Goal: Task Accomplishment & Management: Use online tool/utility

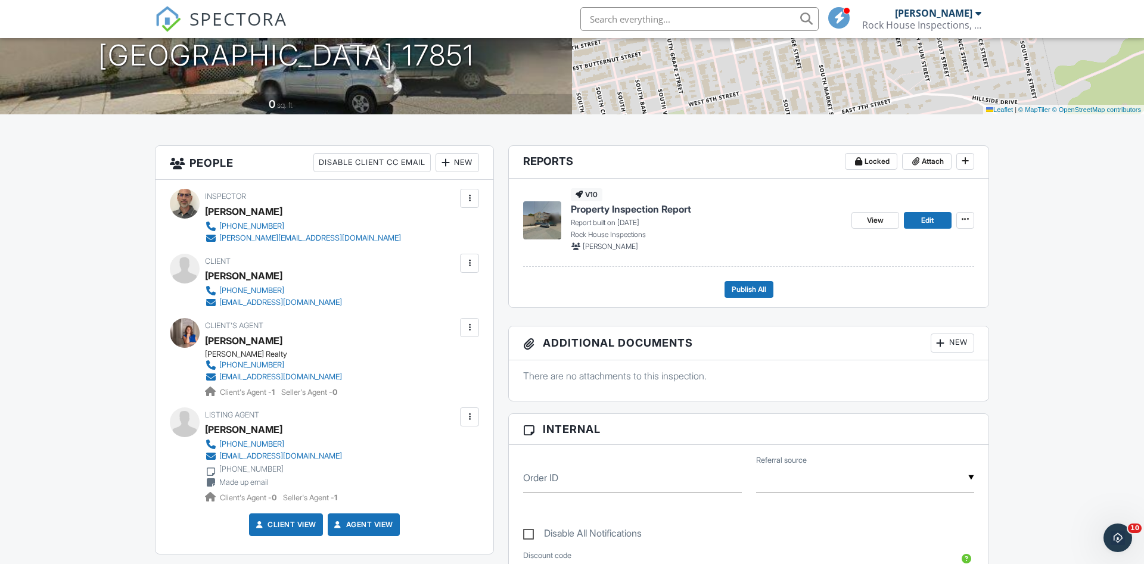
scroll to position [208, 0]
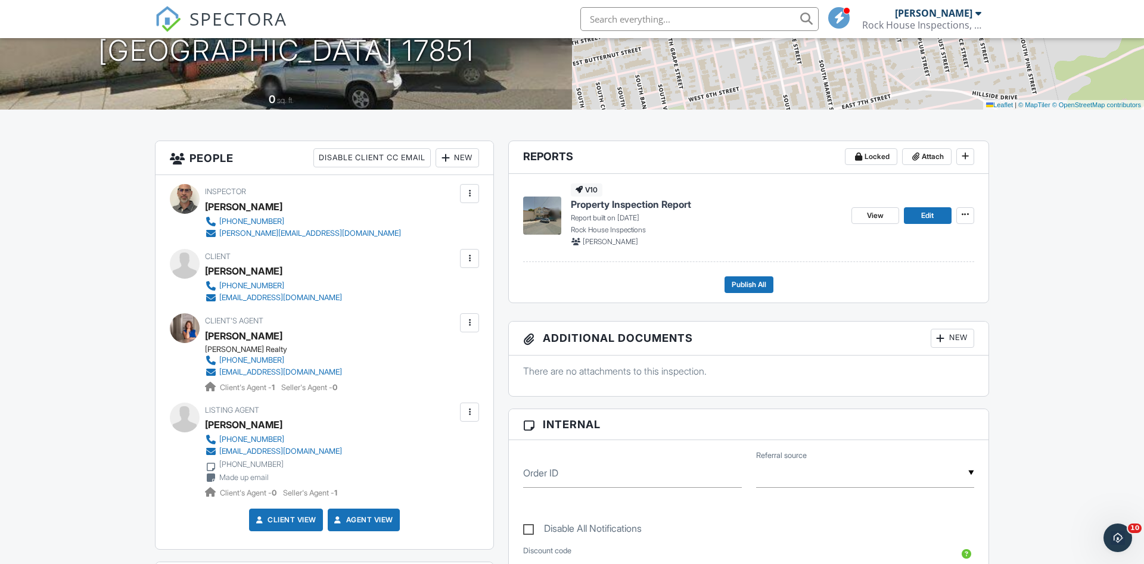
click at [957, 332] on div "New" at bounding box center [951, 338] width 43 height 19
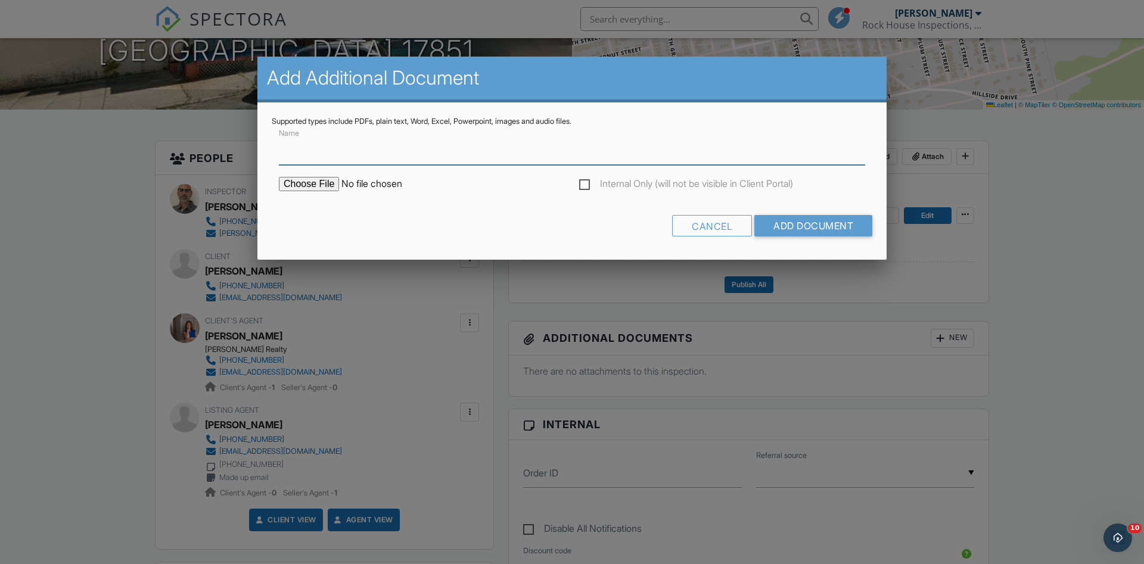
click at [371, 150] on input "Name" at bounding box center [572, 150] width 586 height 29
type input "Pest Report"
click at [303, 183] on input "file" at bounding box center [380, 184] width 203 height 14
type input "C:\fakepath\133-south-chestnut-street-2025-09-28-7-BEj1.pdf"
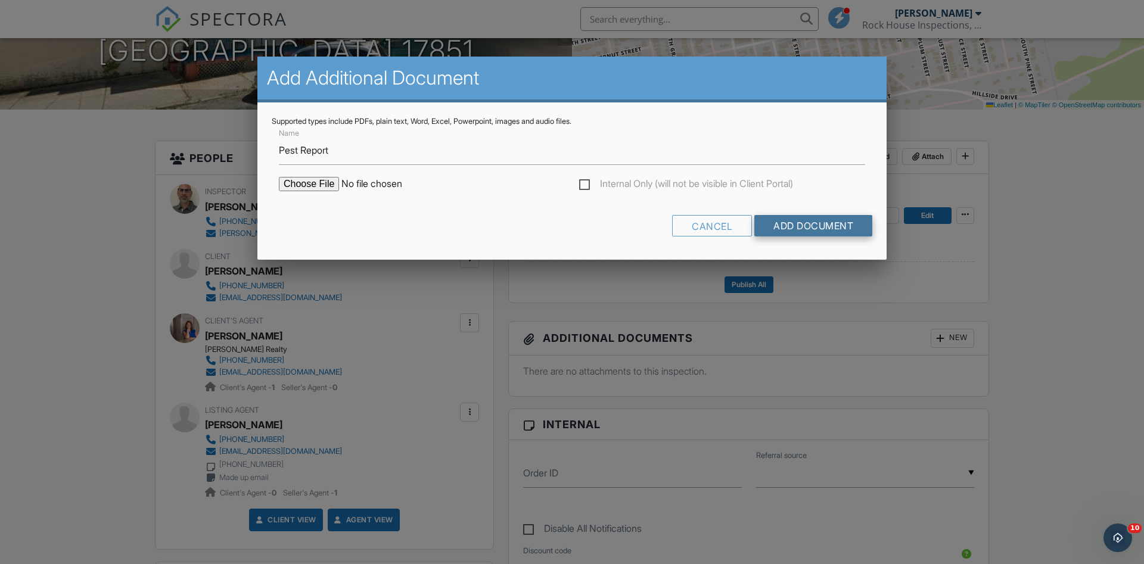
click at [803, 224] on input "Add Document" at bounding box center [813, 225] width 118 height 21
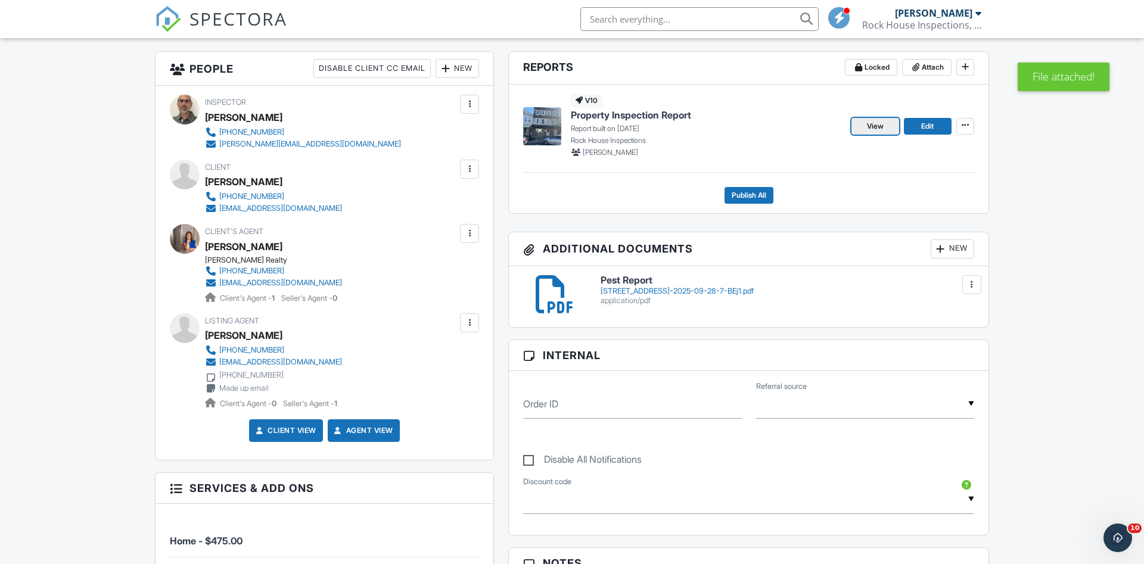
click at [877, 120] on span "View" at bounding box center [875, 126] width 17 height 12
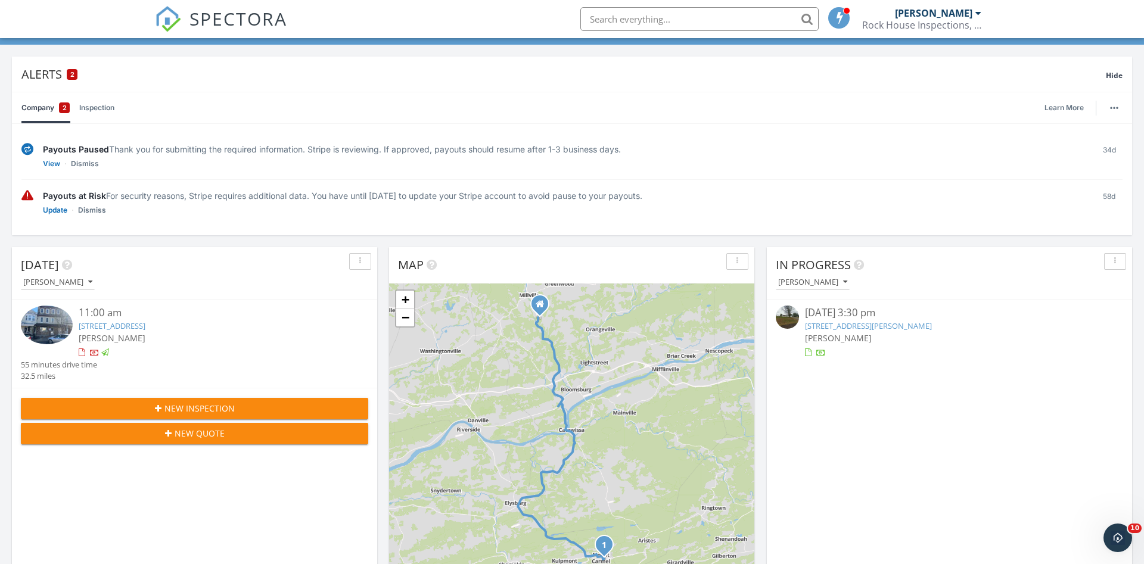
scroll to position [61, 0]
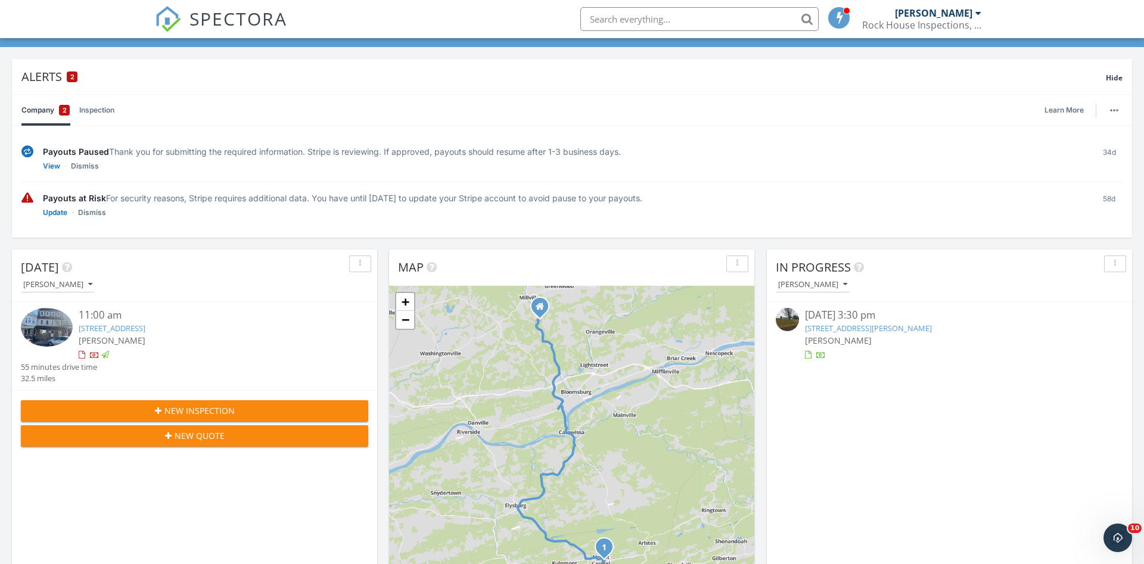
click at [145, 328] on link "[STREET_ADDRESS]" at bounding box center [112, 328] width 67 height 11
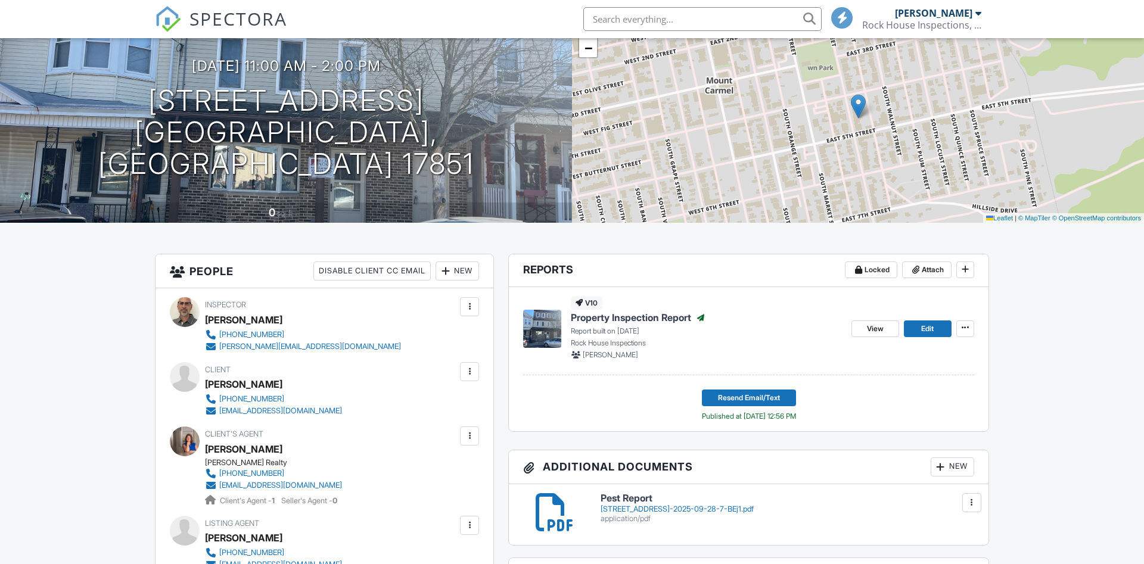
scroll to position [96, 0]
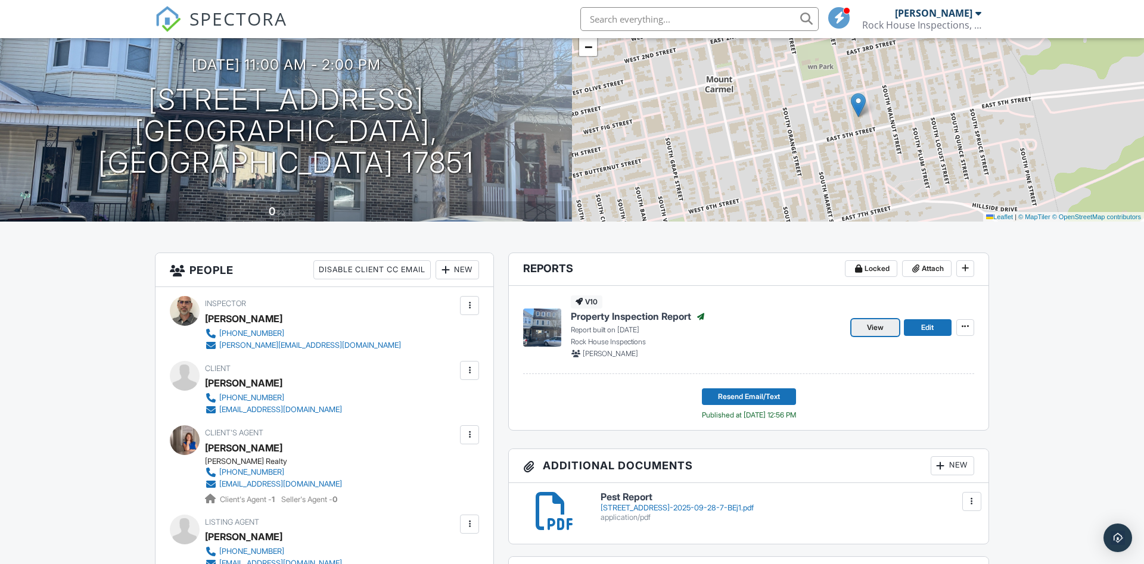
click at [875, 326] on span "View" at bounding box center [875, 328] width 17 height 12
